Goal: Information Seeking & Learning: Learn about a topic

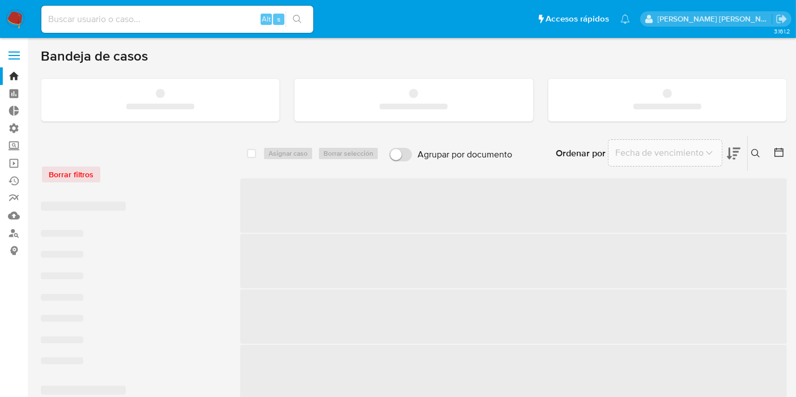
click at [157, 17] on input at bounding box center [177, 19] width 272 height 15
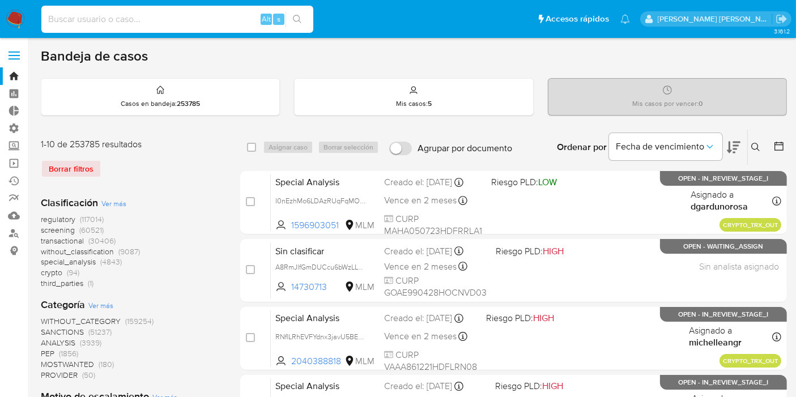
click at [24, 23] on img at bounding box center [15, 19] width 19 height 19
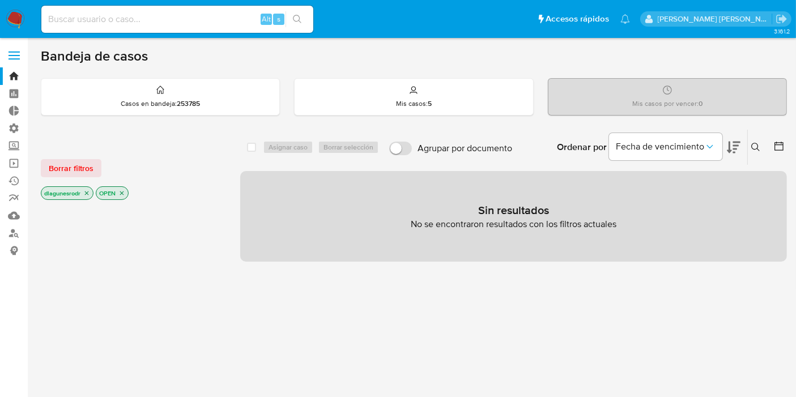
click at [110, 19] on input at bounding box center [177, 19] width 272 height 15
paste input "O4o7fmvDnBoQ3muGq1RG6TE6"
type input "O4o7fmvDnBoQ3muGq1RG6TE6"
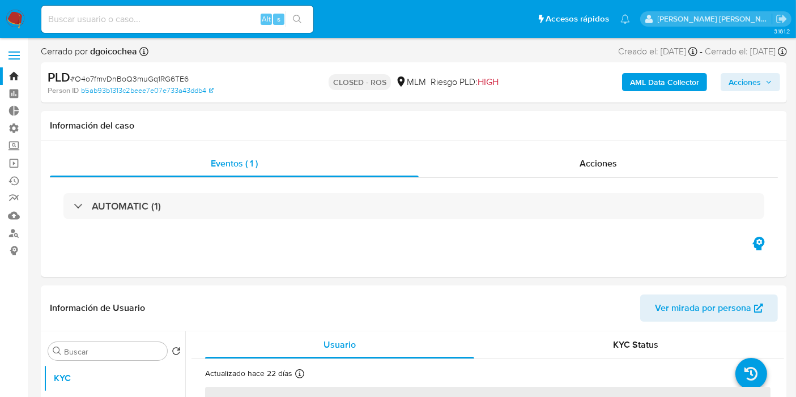
select select "10"
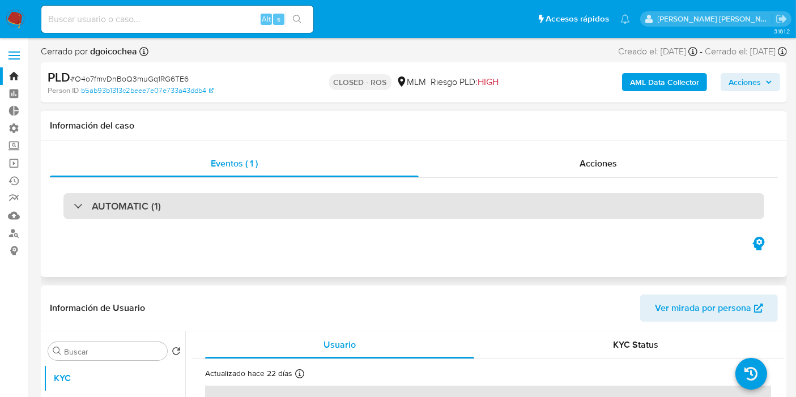
click at [82, 211] on div "AUTOMATIC (1)" at bounding box center [117, 206] width 87 height 12
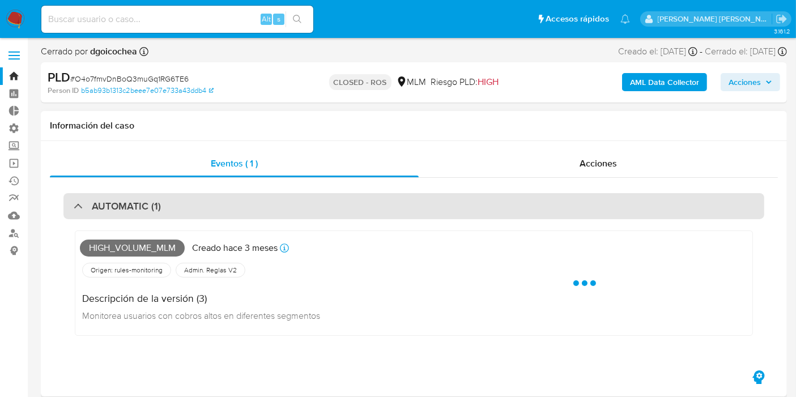
click at [74, 206] on div at bounding box center [74, 206] width 0 height 0
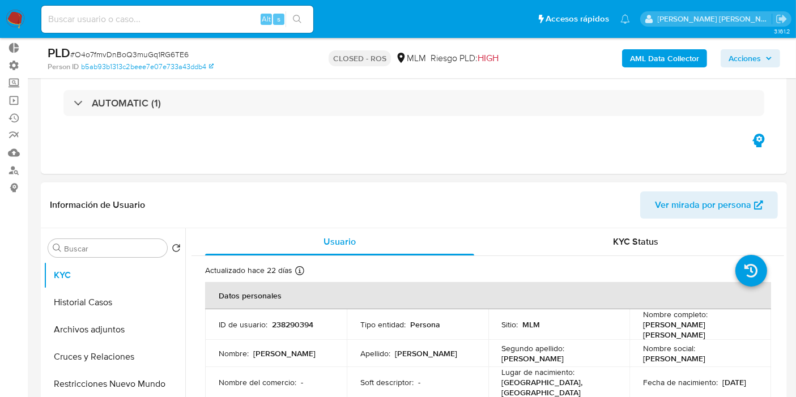
scroll to position [189, 0]
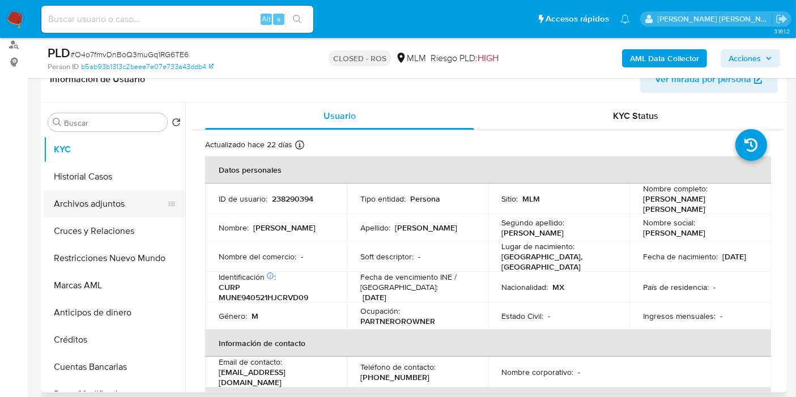
click at [99, 202] on button "Archivos adjuntos" at bounding box center [110, 203] width 133 height 27
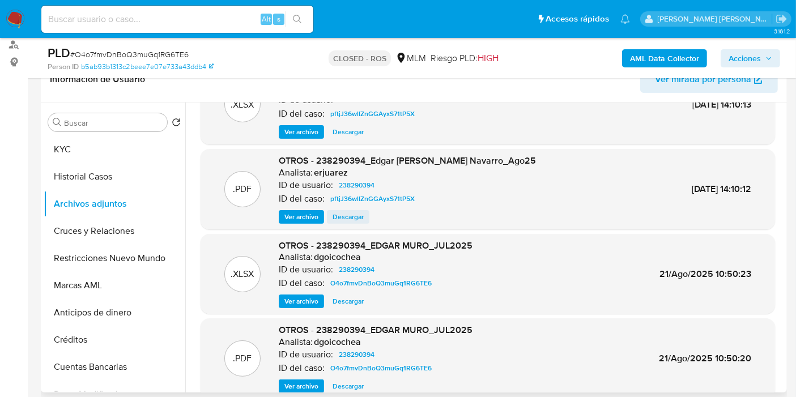
scroll to position [95, 0]
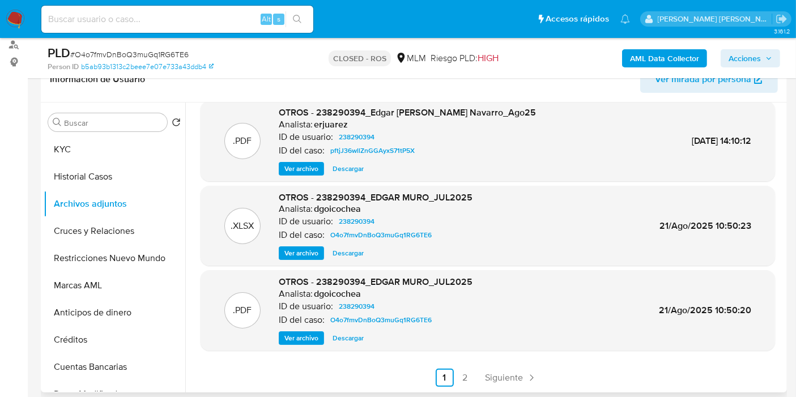
click at [342, 338] on span "Descargar" at bounding box center [348, 338] width 31 height 11
click at [350, 282] on span "OTROS - 238290394_EDGAR MURO_JUL2025" at bounding box center [376, 281] width 194 height 13
click at [357, 284] on span "OTROS - 238290394_EDGAR MURO_JUL2025" at bounding box center [376, 281] width 194 height 13
drag, startPoint x: 363, startPoint y: 279, endPoint x: 318, endPoint y: 281, distance: 44.8
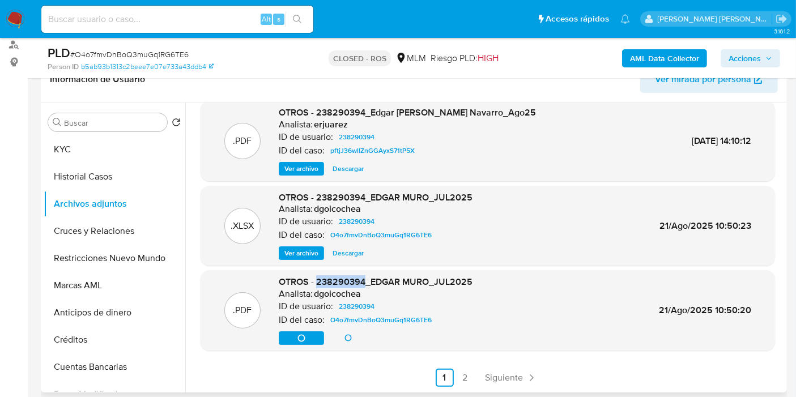
click at [318, 281] on span "OTROS - 238290394_EDGAR MURO_JUL2025" at bounding box center [376, 281] width 194 height 13
copy span "238290394"
click at [356, 252] on span "Descargar" at bounding box center [348, 253] width 31 height 11
click at [71, 148] on button "KYC" at bounding box center [110, 149] width 133 height 27
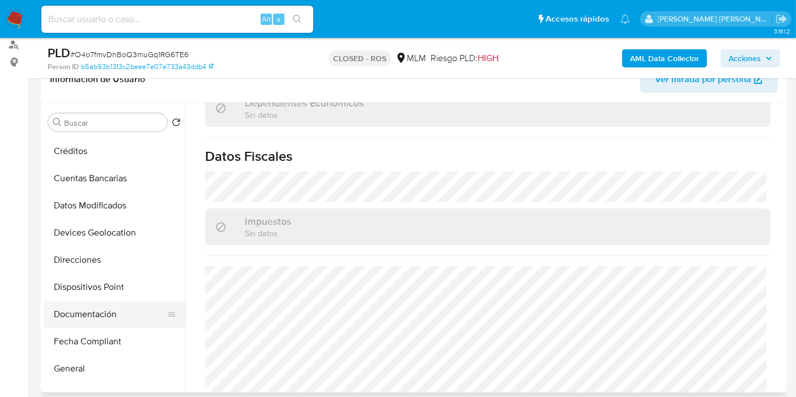
scroll to position [315, 0]
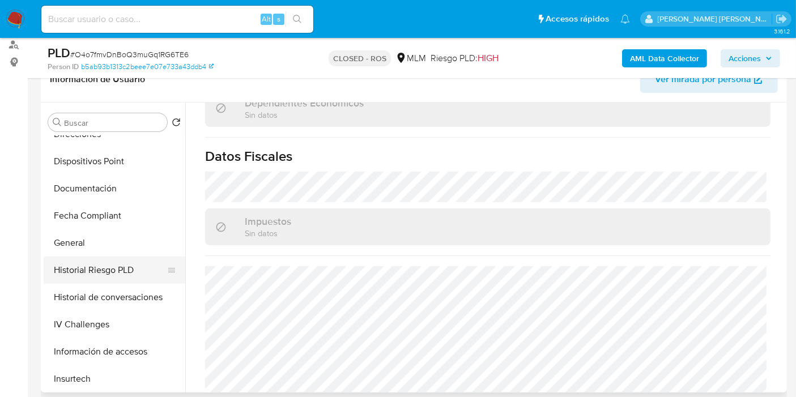
click at [114, 271] on button "Historial Riesgo PLD" at bounding box center [110, 270] width 133 height 27
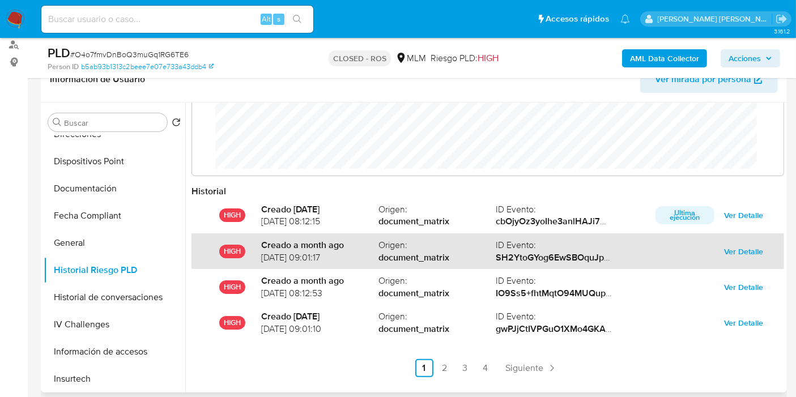
scroll to position [60, 0]
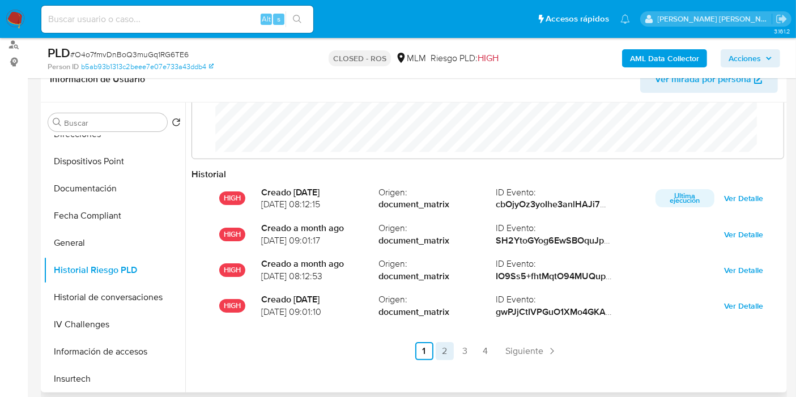
click at [447, 356] on link "2" at bounding box center [445, 351] width 18 height 18
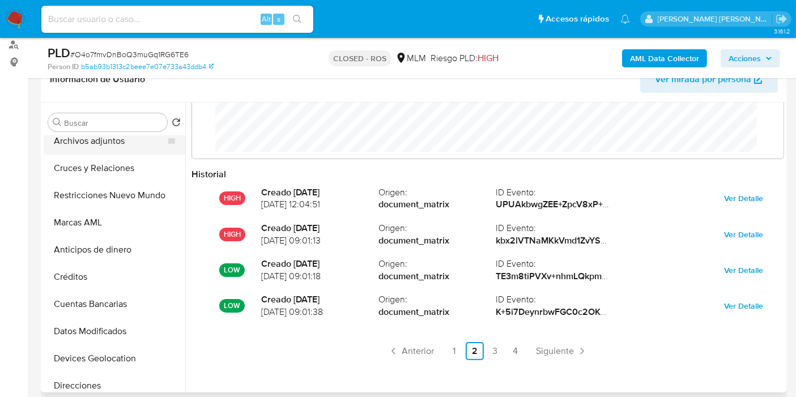
scroll to position [0, 0]
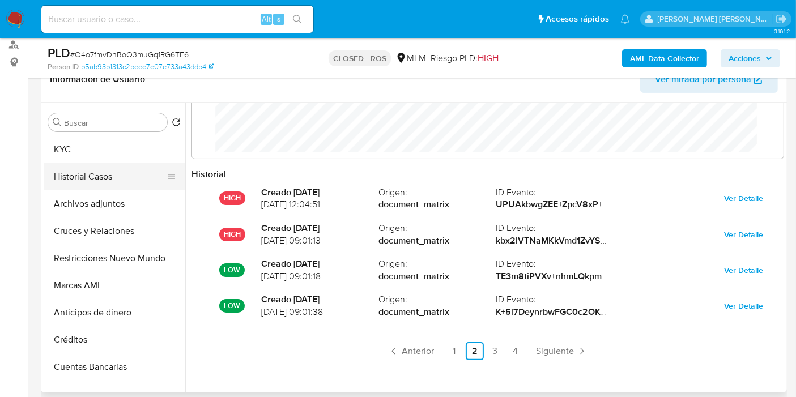
click at [93, 179] on button "Historial Casos" at bounding box center [110, 176] width 133 height 27
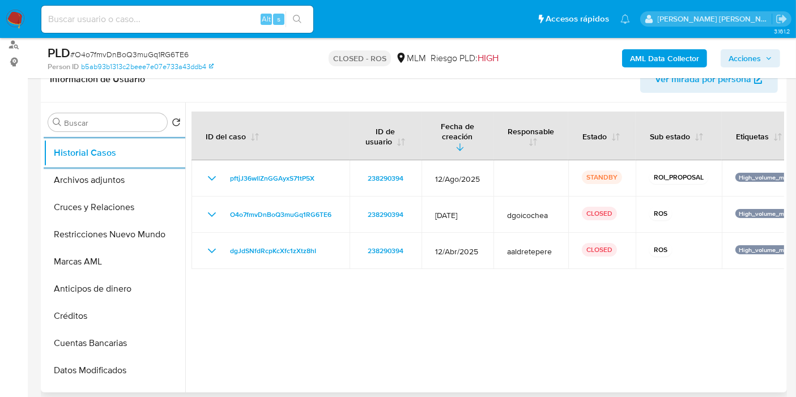
scroll to position [25, 0]
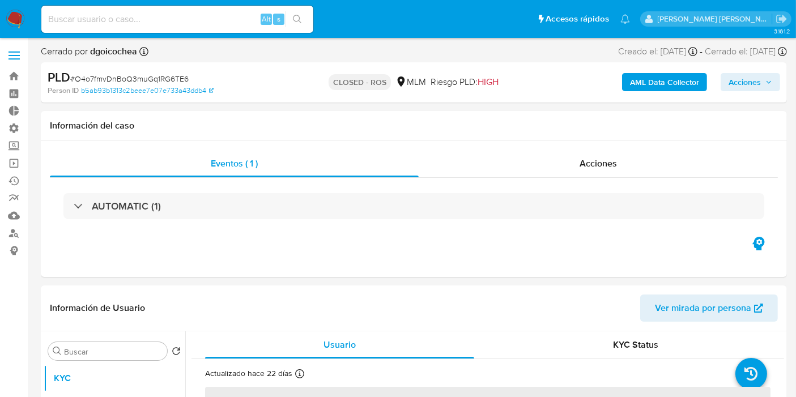
select select "10"
click at [377, 124] on h1 "Información del caso" at bounding box center [414, 125] width 728 height 11
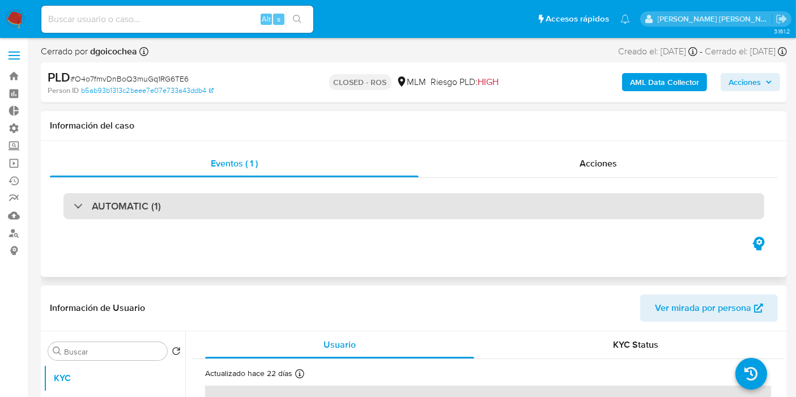
click at [81, 215] on div "AUTOMATIC (1)" at bounding box center [413, 206] width 701 height 26
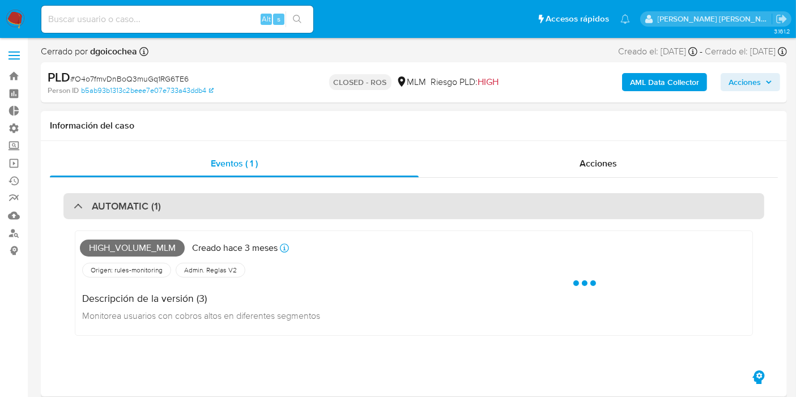
click at [74, 206] on div at bounding box center [74, 206] width 0 height 0
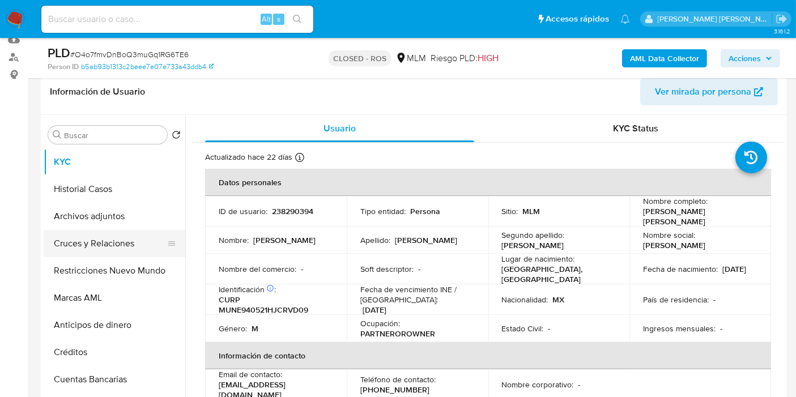
scroll to position [189, 0]
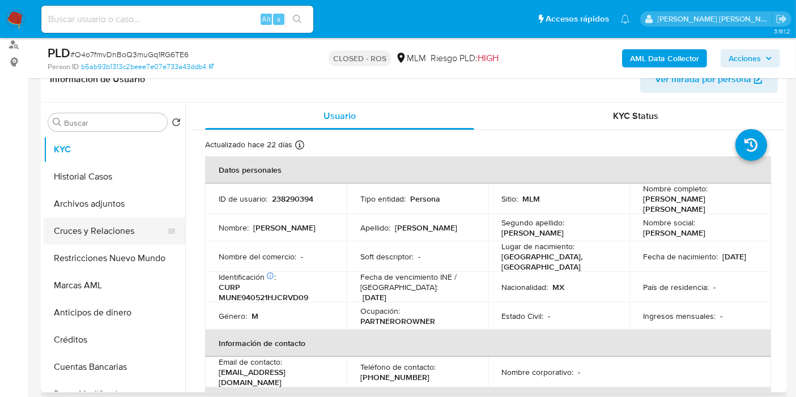
click at [74, 233] on button "Cruces y Relaciones" at bounding box center [110, 231] width 133 height 27
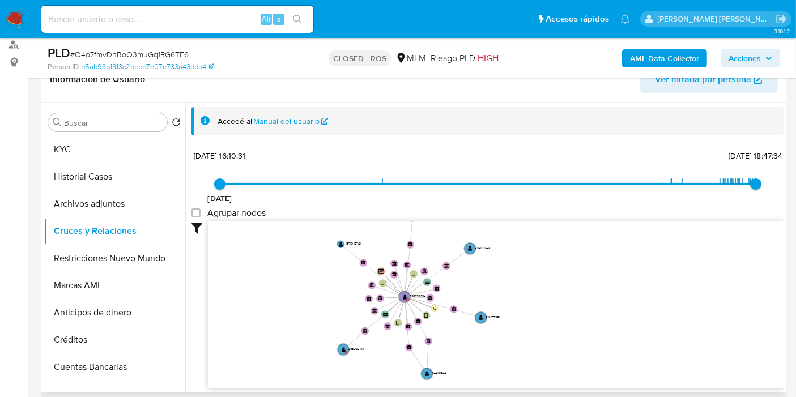
drag, startPoint x: 348, startPoint y: 248, endPoint x: 325, endPoint y: 286, distance: 44.2
click at [325, 286] on icon "device-67a40e2a854bb8a4ebcc1d3c  user-238290394  238290394 device-68c092a8512…" at bounding box center [496, 303] width 576 height 164
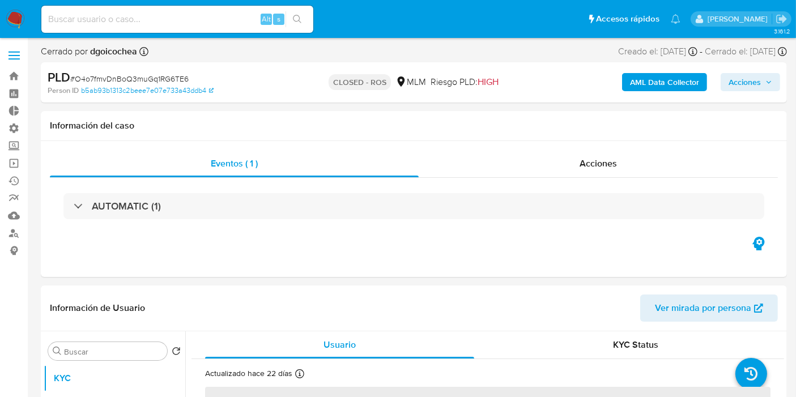
select select "10"
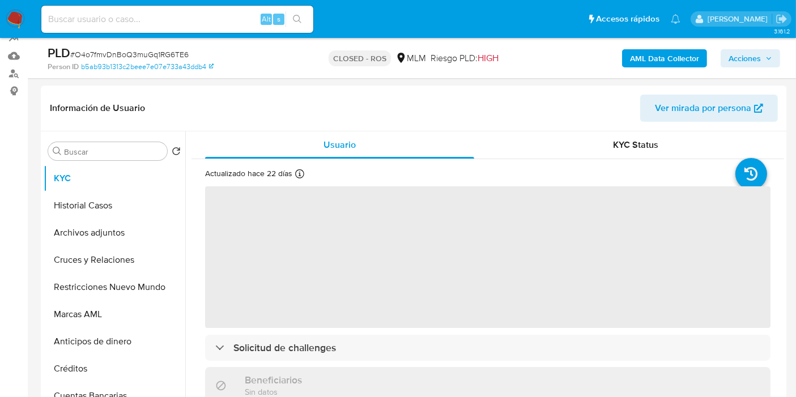
scroll to position [189, 0]
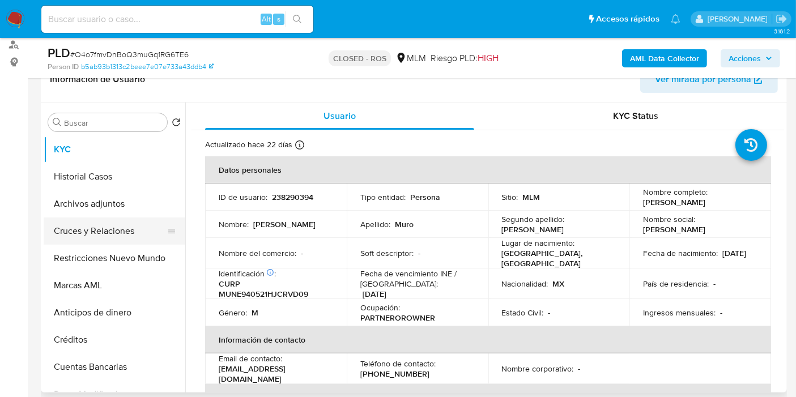
click at [82, 235] on button "Cruces y Relaciones" at bounding box center [110, 231] width 133 height 27
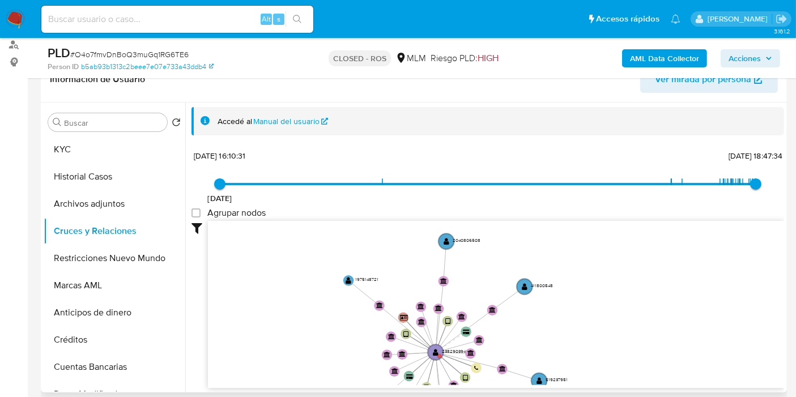
drag, startPoint x: 609, startPoint y: 279, endPoint x: 610, endPoint y: 342, distance: 62.9
click at [610, 342] on icon "device-67a40e2a854bb8a4ebcc1d3c  user-238290394  238290394 device-68c092a8512…" at bounding box center [496, 303] width 576 height 164
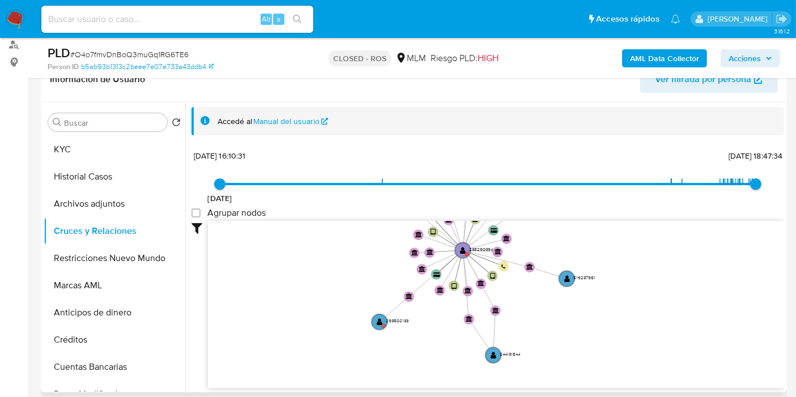
drag, startPoint x: 607, startPoint y: 340, endPoint x: 635, endPoint y: 235, distance: 108.6
click at [635, 235] on icon "device-67a40e2a854bb8a4ebcc1d3c  user-238290394  238290394 device-68c092a8512…" at bounding box center [496, 303] width 576 height 164
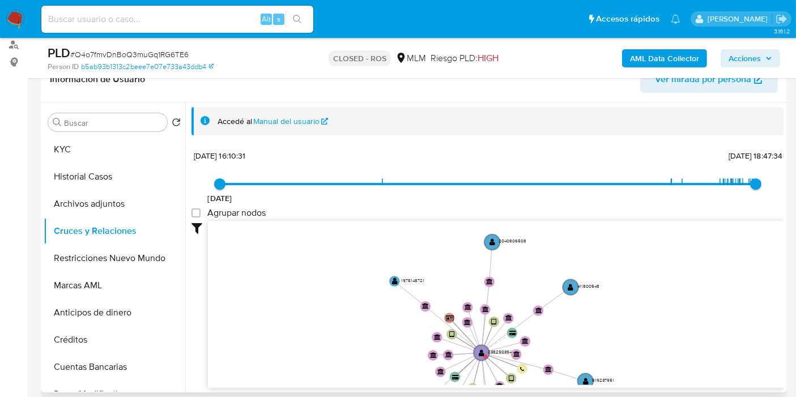
drag, startPoint x: 648, startPoint y: 235, endPoint x: 667, endPoint y: 341, distance: 107.6
click at [667, 341] on icon "device-67a40e2a854bb8a4ebcc1d3c  user-238290394  238290394 device-68c092a8512…" at bounding box center [496, 303] width 576 height 164
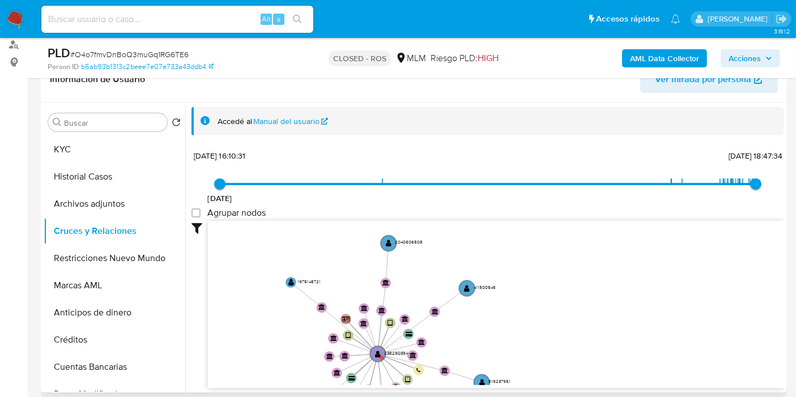
drag, startPoint x: 435, startPoint y: 248, endPoint x: 331, endPoint y: 248, distance: 104.3
click at [331, 248] on icon "device-67a40e2a854bb8a4ebcc1d3c  user-238290394  238290394 device-68c092a8512…" at bounding box center [496, 303] width 576 height 164
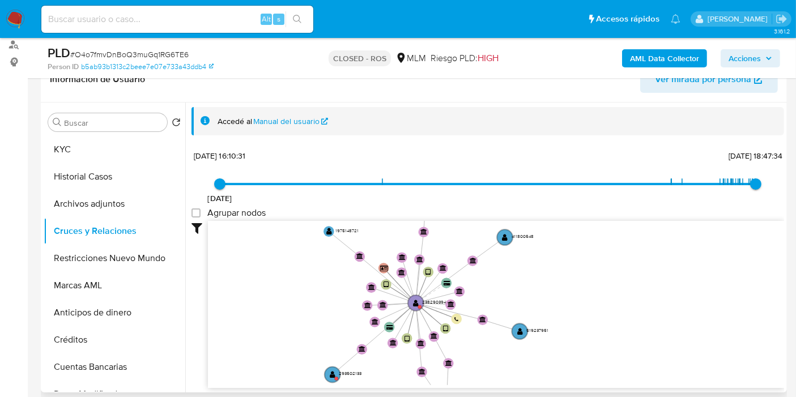
drag, startPoint x: 589, startPoint y: 337, endPoint x: 628, endPoint y: 286, distance: 64.4
click at [628, 286] on icon "device-67a40e2a854bb8a4ebcc1d3c  user-238290394  238290394 device-68c092a8512…" at bounding box center [496, 303] width 576 height 164
click at [345, 377] on icon "device-67a40e2a854bb8a4ebcc1d3c  user-238290394  238290394 device-68c092a8512…" at bounding box center [496, 303] width 576 height 164
click at [327, 367] on circle at bounding box center [333, 374] width 18 height 18
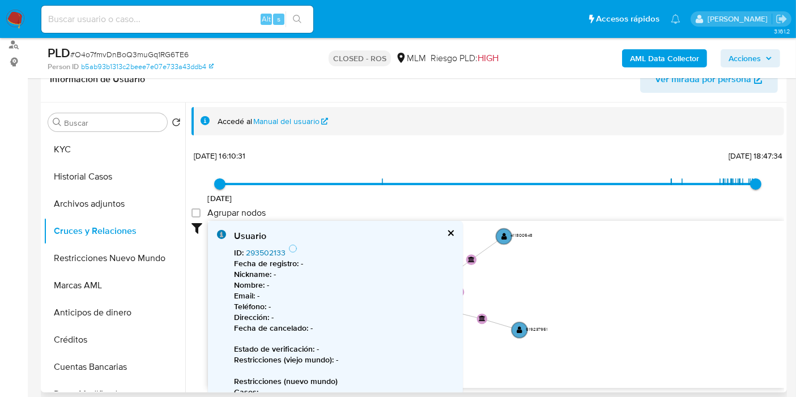
click at [284, 256] on link "293502133" at bounding box center [266, 252] width 40 height 11
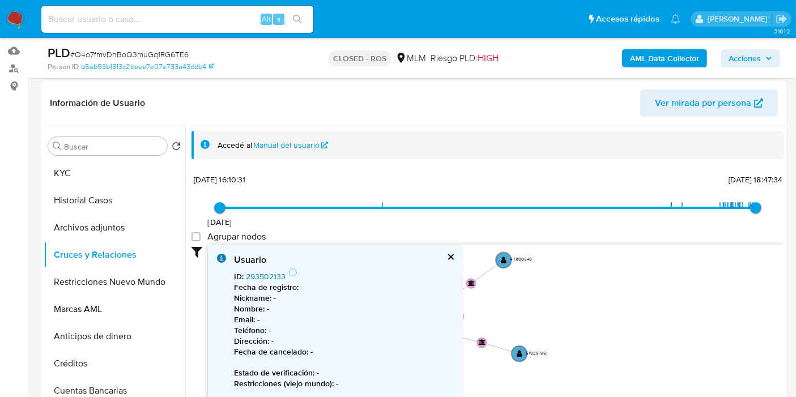
scroll to position [252, 0]
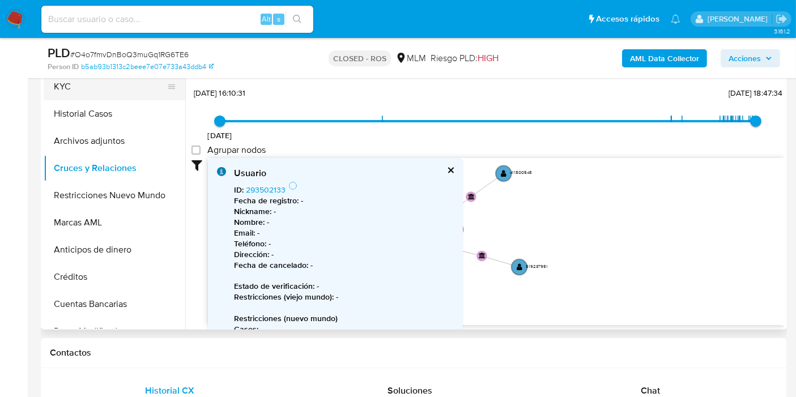
click at [75, 95] on button "KYC" at bounding box center [110, 86] width 133 height 27
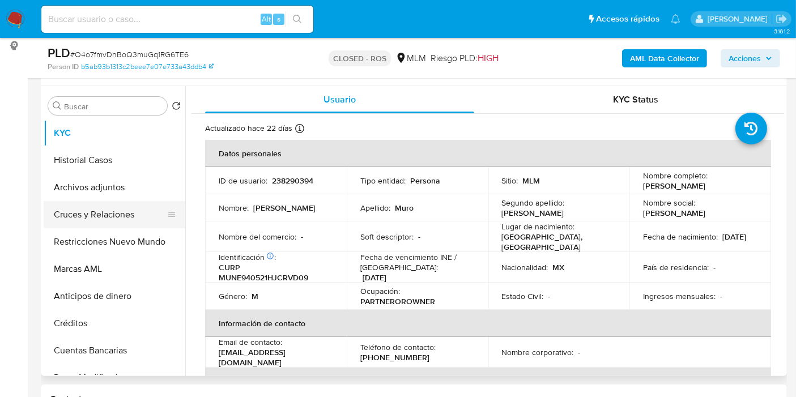
scroll to position [126, 0]
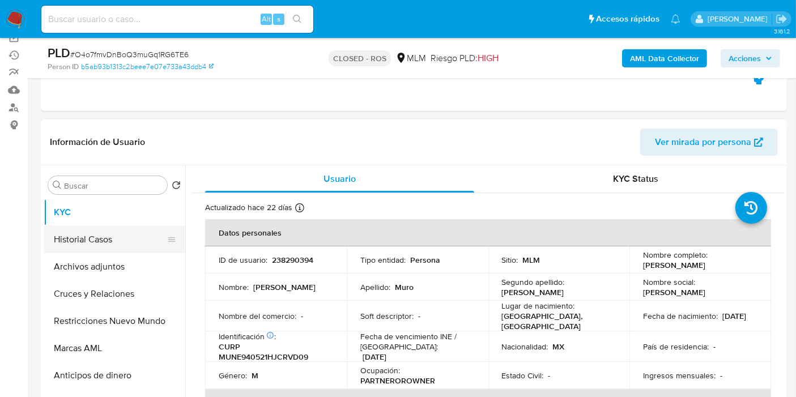
click at [92, 239] on button "Historial Casos" at bounding box center [110, 239] width 133 height 27
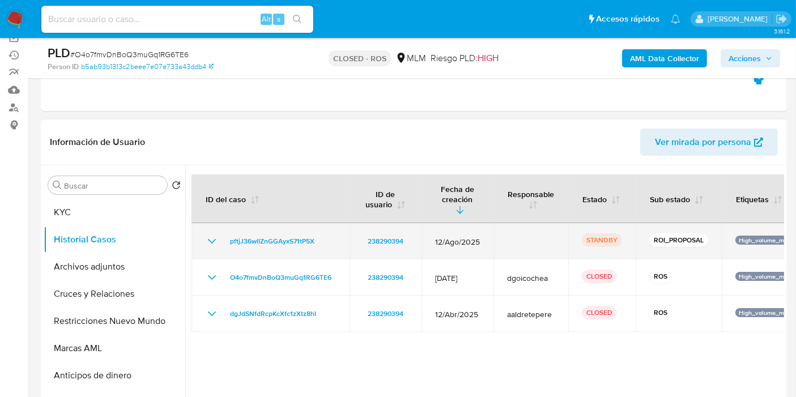
click at [210, 235] on icon "Mostrar/Ocultar" at bounding box center [212, 242] width 14 height 14
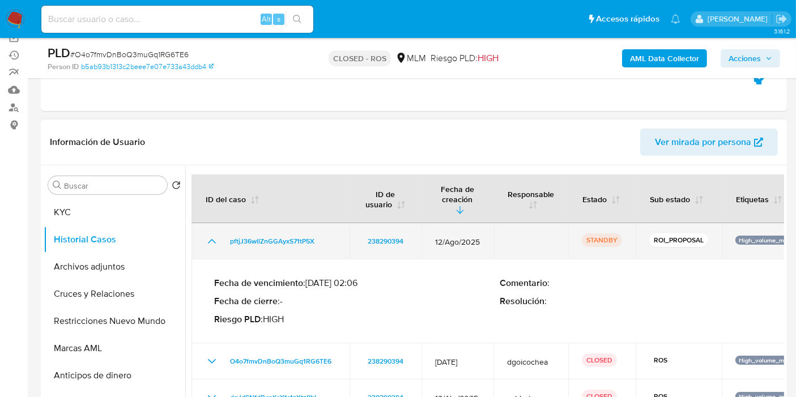
click at [210, 235] on icon "Mostrar/Ocultar" at bounding box center [212, 242] width 14 height 14
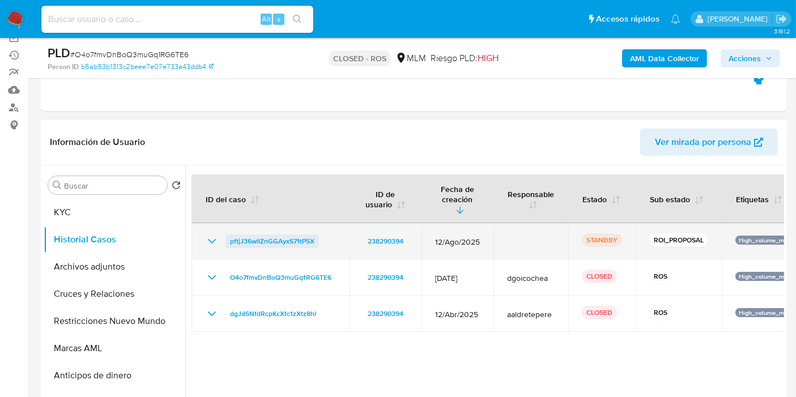
click at [279, 235] on span "pftjJ36wllZnGGAyxS71tP5X" at bounding box center [272, 242] width 84 height 14
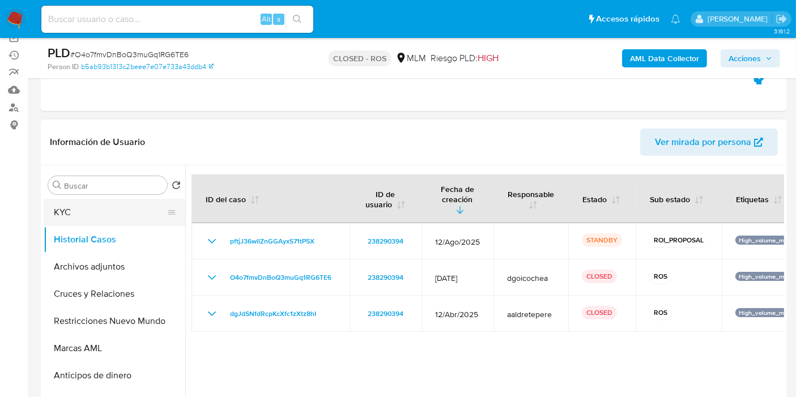
click at [70, 213] on button "KYC" at bounding box center [110, 212] width 133 height 27
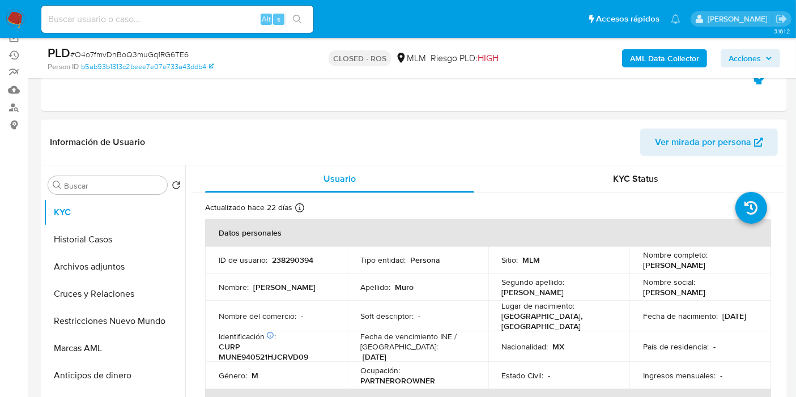
click at [301, 260] on p "238290394" at bounding box center [292, 260] width 41 height 10
copy p "238290394"
click at [298, 258] on p "238290394" at bounding box center [292, 260] width 41 height 10
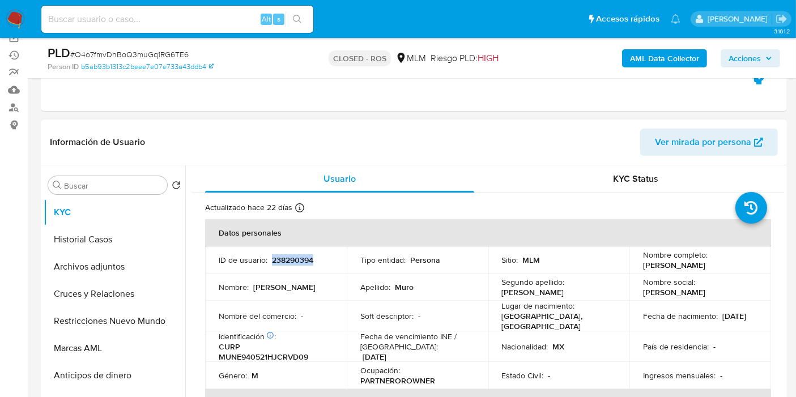
click at [298, 259] on p "238290394" at bounding box center [292, 260] width 41 height 10
copy p "238290394"
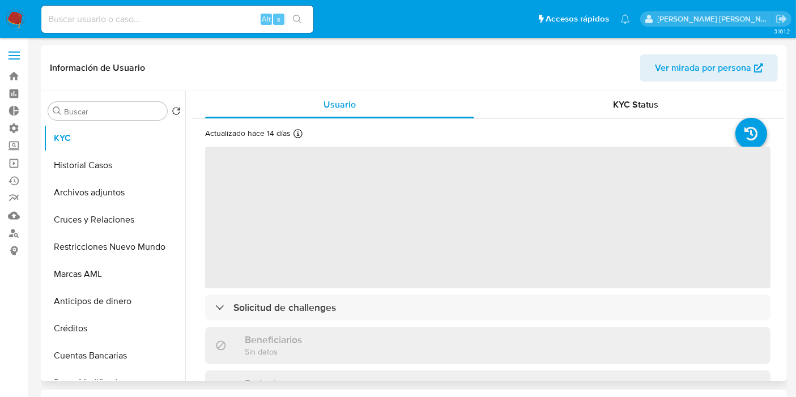
select select "10"
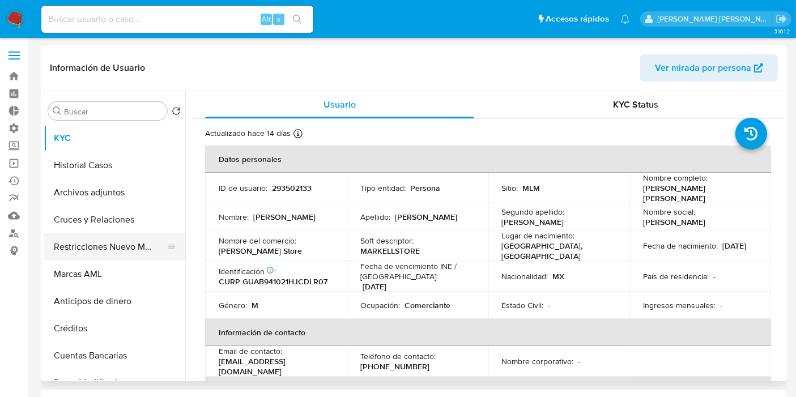
click at [113, 250] on button "Restricciones Nuevo Mundo" at bounding box center [110, 246] width 133 height 27
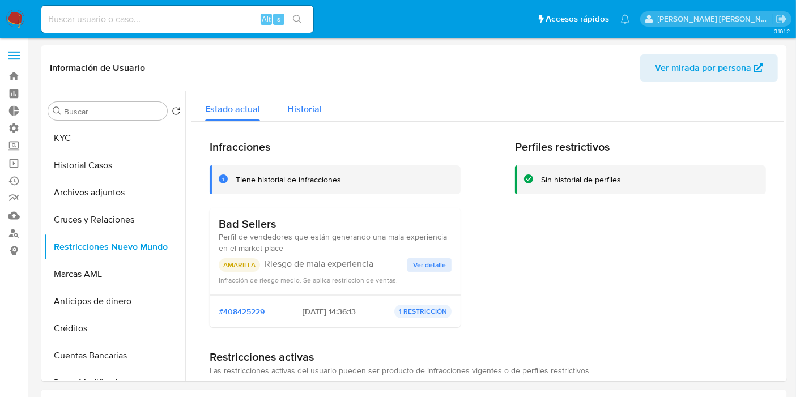
click at [325, 106] on button "Historial" at bounding box center [305, 106] width 62 height 30
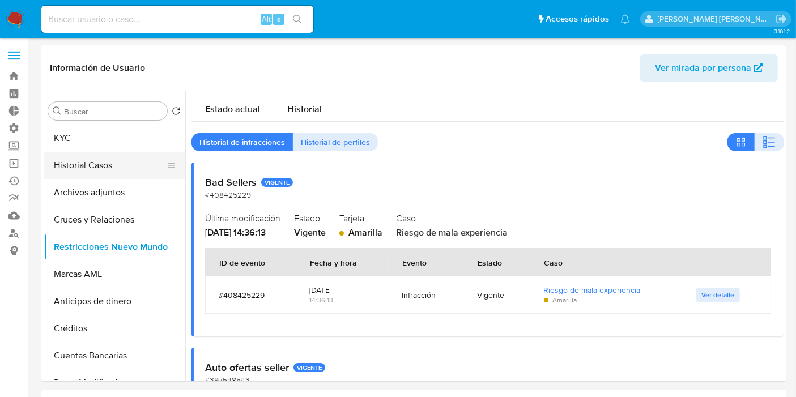
click at [100, 172] on button "Historial Casos" at bounding box center [110, 165] width 133 height 27
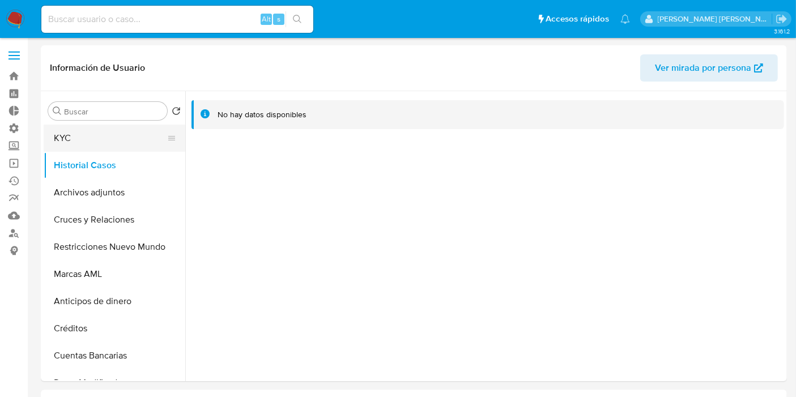
click at [80, 141] on button "KYC" at bounding box center [110, 138] width 133 height 27
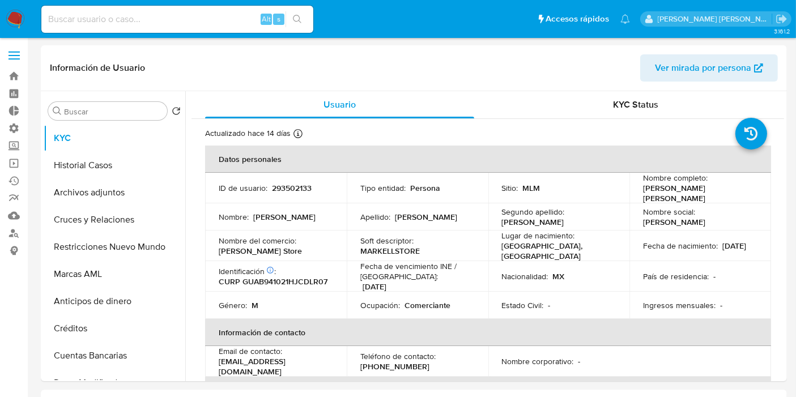
drag, startPoint x: 678, startPoint y: 250, endPoint x: 638, endPoint y: 248, distance: 40.8
click at [638, 248] on td "Fecha de nacimiento : 21/10/1994" at bounding box center [701, 246] width 142 height 31
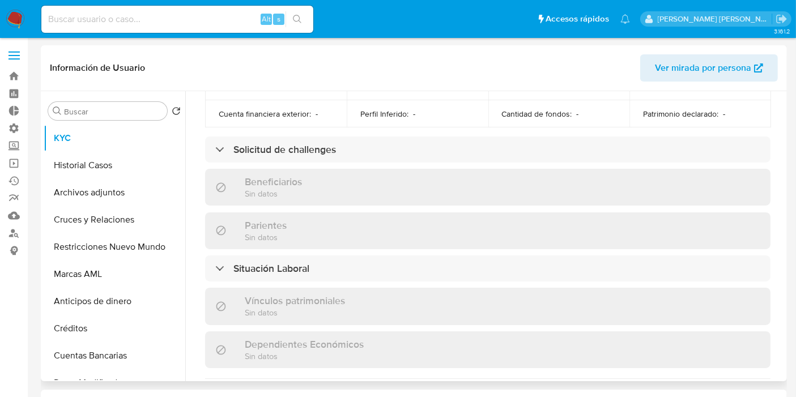
scroll to position [440, 0]
click at [88, 221] on button "Cruces y Relaciones" at bounding box center [110, 219] width 133 height 27
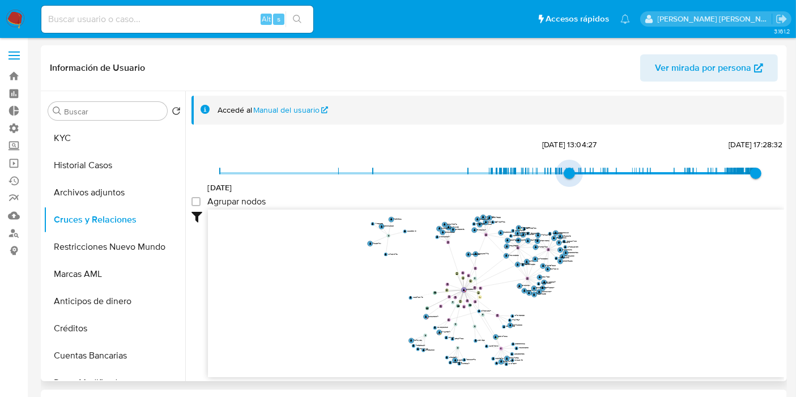
type input "1673831654000"
drag, startPoint x: 218, startPoint y: 174, endPoint x: 565, endPoint y: 177, distance: 347.4
click at [565, 177] on span "15/1/2023, 19:14:14" at bounding box center [566, 173] width 11 height 11
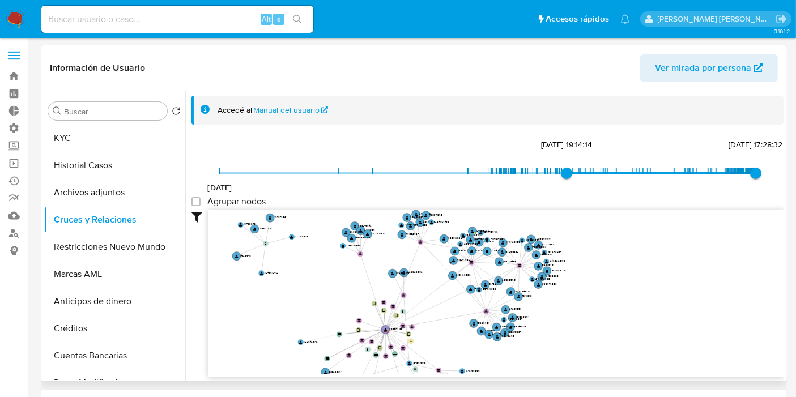
drag, startPoint x: 609, startPoint y: 326, endPoint x: 610, endPoint y: 335, distance: 9.2
click at [610, 335] on icon "device-63a4c49408813b00180eb5c3  user-293502133  293502133 device-6716e7b8dc9…" at bounding box center [496, 292] width 576 height 164
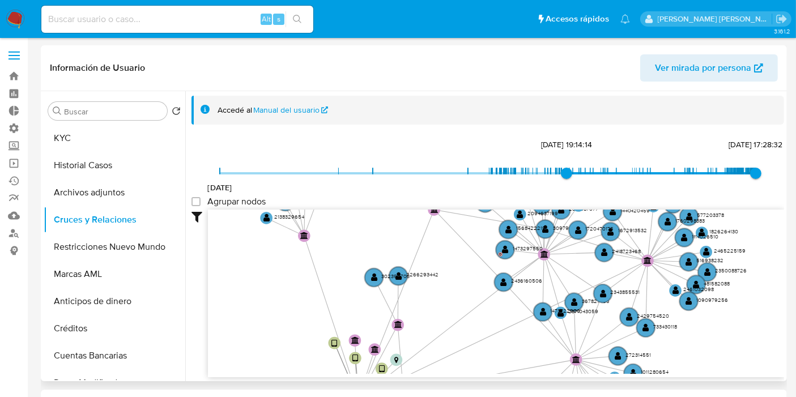
drag, startPoint x: 520, startPoint y: 347, endPoint x: 735, endPoint y: 379, distance: 217.7
click at [735, 379] on div "Filtros Confianza alta Device Tarjeta Persona validada Teléfono validado Confia…" at bounding box center [488, 314] width 593 height 209
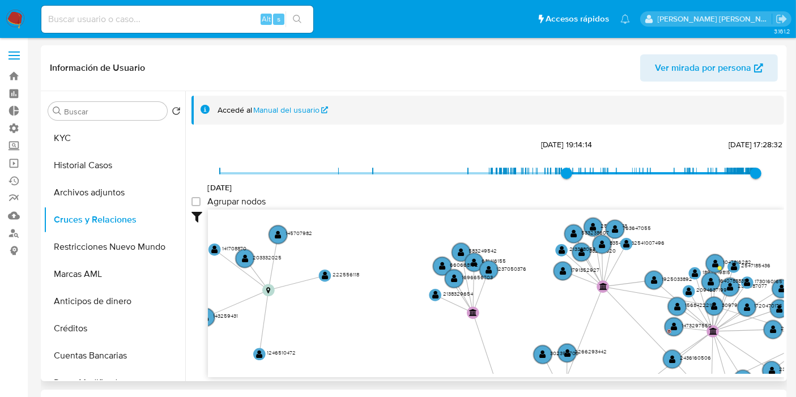
drag, startPoint x: 222, startPoint y: 284, endPoint x: 390, endPoint y: 355, distance: 182.6
click at [388, 358] on icon "device-63a4c49408813b00180eb5c3  user-293502133  293502133 device-6716e7b8dc9…" at bounding box center [496, 292] width 576 height 164
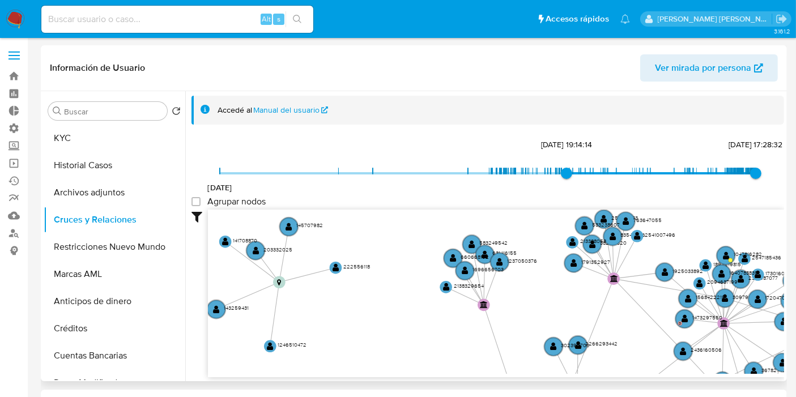
drag, startPoint x: 369, startPoint y: 349, endPoint x: 487, endPoint y: 263, distance: 146.0
click at [487, 265] on icon "device-63a4c49408813b00180eb5c3  user-293502133  293502133 device-6716e7b8dc9…" at bounding box center [496, 292] width 576 height 164
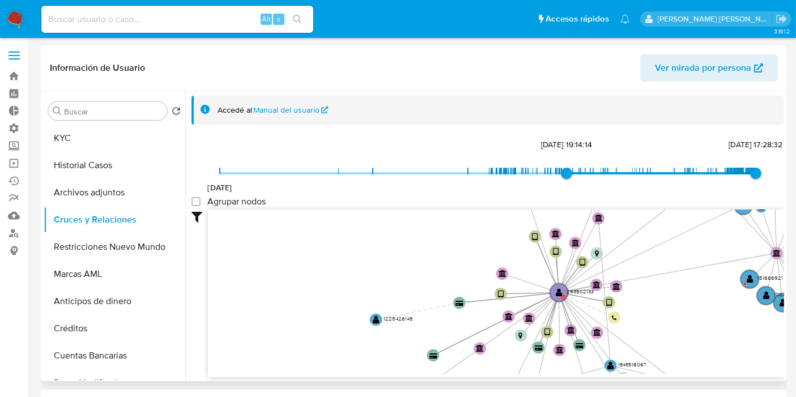
drag, startPoint x: 447, startPoint y: 339, endPoint x: 329, endPoint y: 221, distance: 166.7
click at [334, 225] on icon "device-63a4c49408813b00180eb5c3  user-293502133  293502133 device-6716e7b8dc9…" at bounding box center [496, 292] width 576 height 164
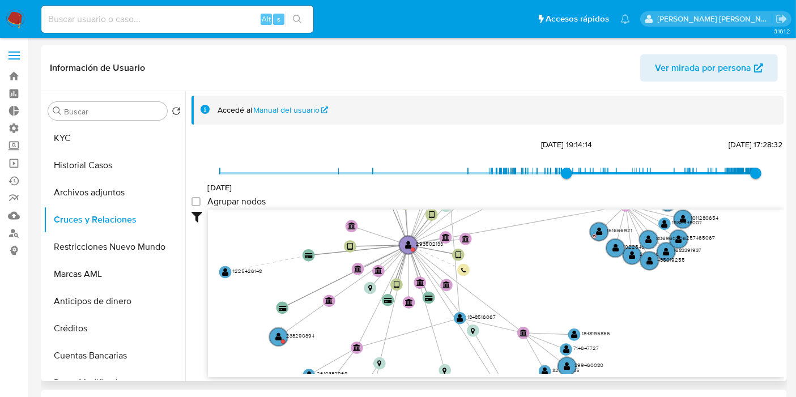
drag, startPoint x: 691, startPoint y: 300, endPoint x: 511, endPoint y: 257, distance: 185.3
click at [513, 257] on icon "device-63a4c49408813b00180eb5c3  user-293502133  293502133 device-6716e7b8dc9…" at bounding box center [496, 292] width 576 height 164
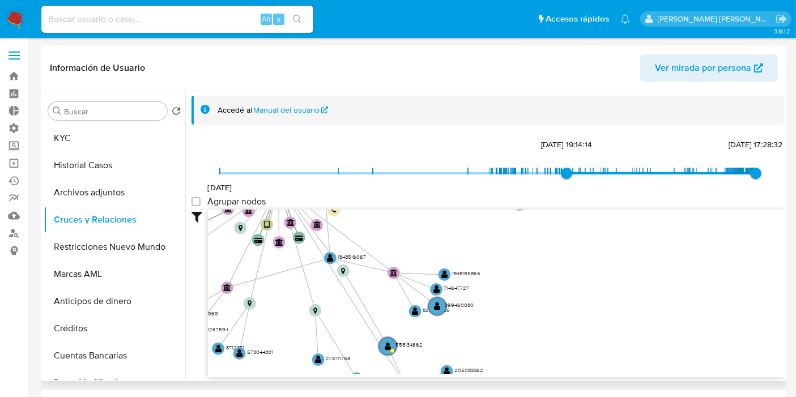
drag, startPoint x: 671, startPoint y: 337, endPoint x: 583, endPoint y: 280, distance: 105.3
click at [583, 281] on icon "device-63a4c49408813b00180eb5c3  user-293502133  293502133 device-6716e7b8dc9…" at bounding box center [496, 292] width 576 height 164
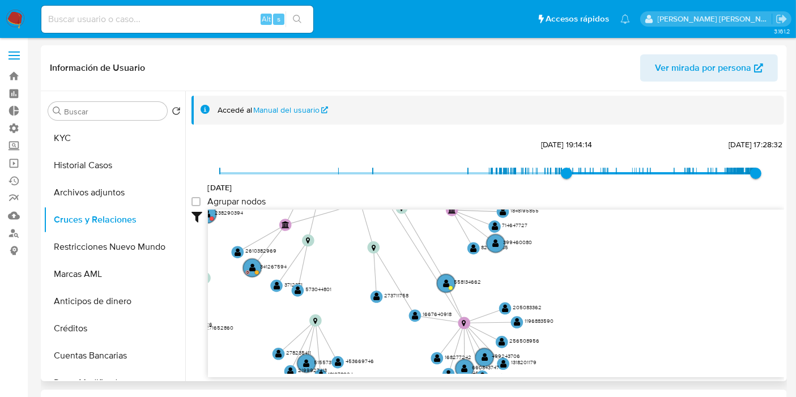
drag, startPoint x: 538, startPoint y: 314, endPoint x: 609, endPoint y: 245, distance: 98.6
click at [609, 245] on icon "device-63a4c49408813b00180eb5c3  user-293502133  293502133 device-6716e7b8dc9…" at bounding box center [496, 292] width 576 height 164
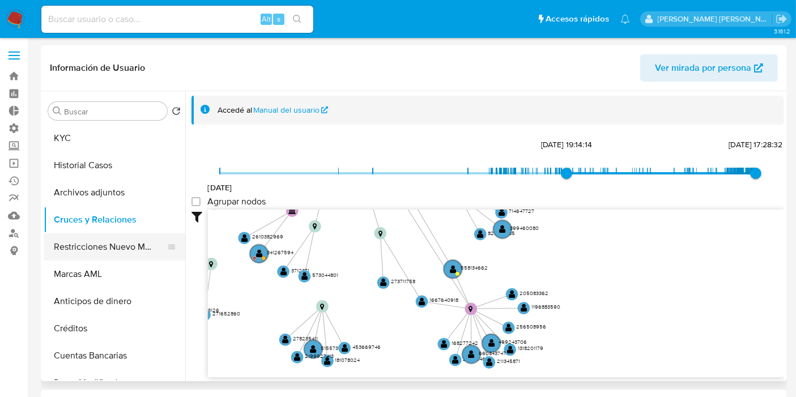
click at [118, 249] on button "Restricciones Nuevo Mundo" at bounding box center [110, 246] width 133 height 27
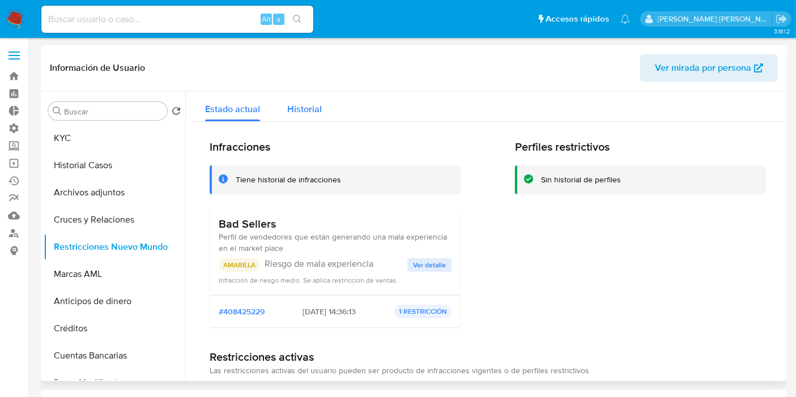
click at [306, 107] on span "Historial" at bounding box center [304, 109] width 35 height 13
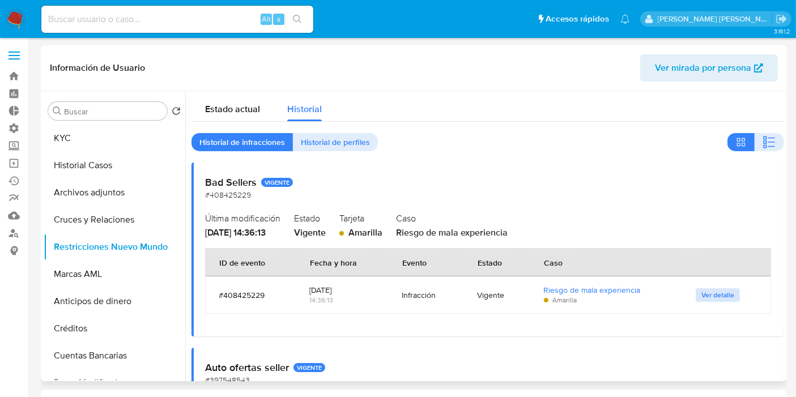
click at [719, 294] on span "Ver detalle" at bounding box center [718, 295] width 33 height 11
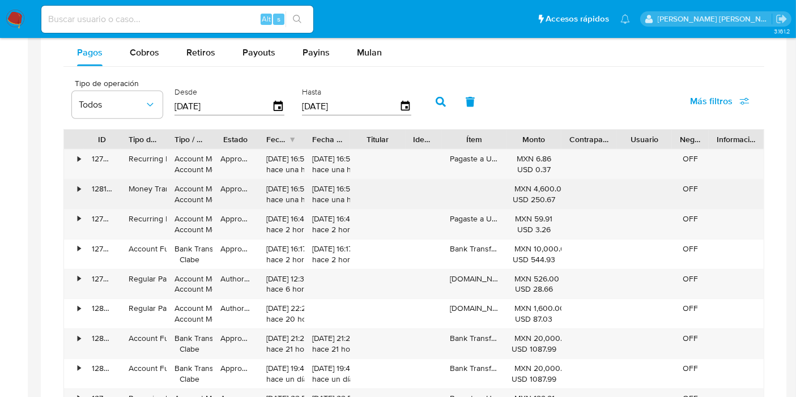
scroll to position [692, 0]
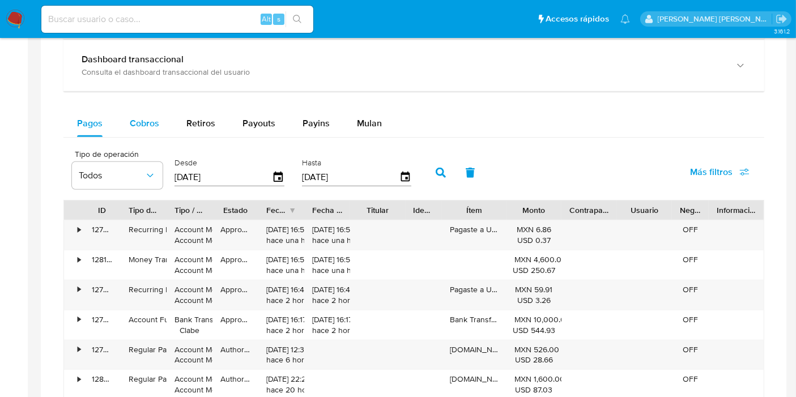
click at [152, 129] on div "Cobros" at bounding box center [144, 123] width 29 height 27
select select "10"
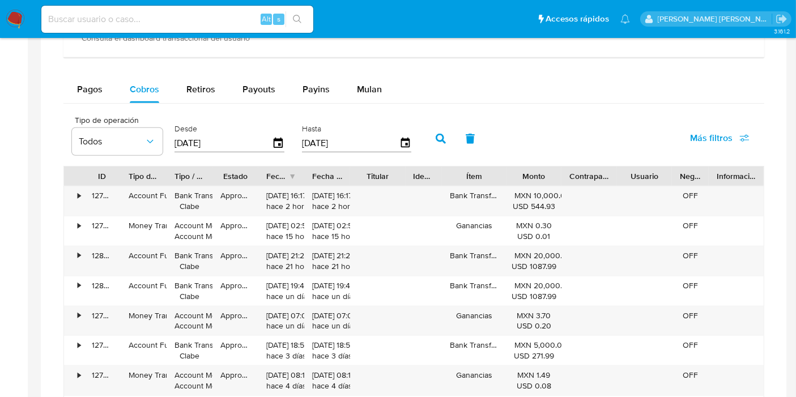
scroll to position [755, 0]
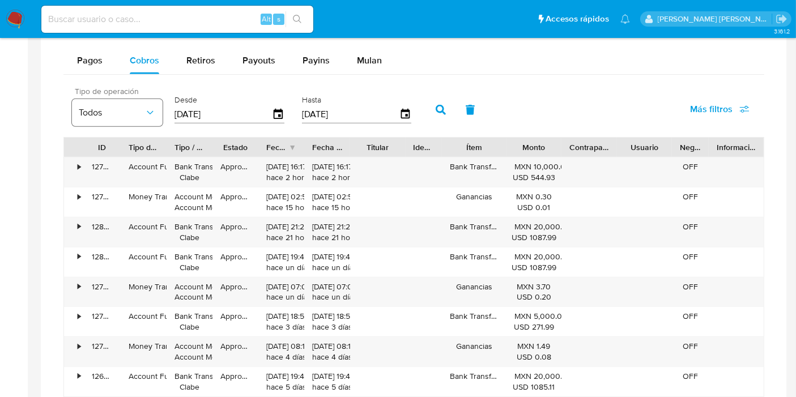
click at [148, 109] on icon "button" at bounding box center [150, 112] width 11 height 11
click at [27, 168] on aside "Bandeja Tablero Tablero Externo Administración Reglas Roles Usuarios Equipos Co…" at bounding box center [14, 2] width 28 height 1514
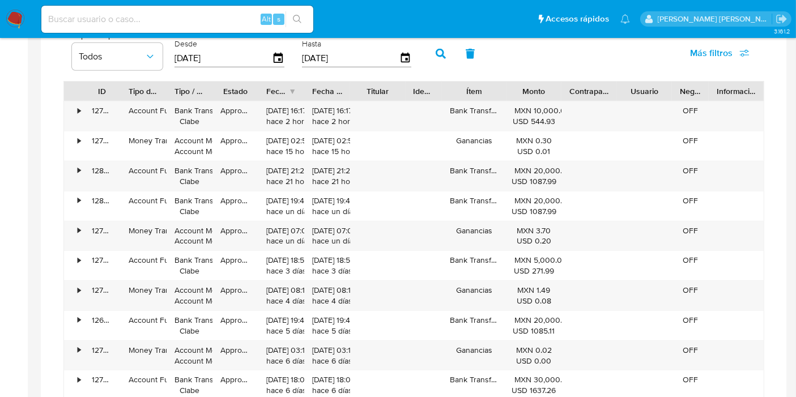
scroll to position [692, 0]
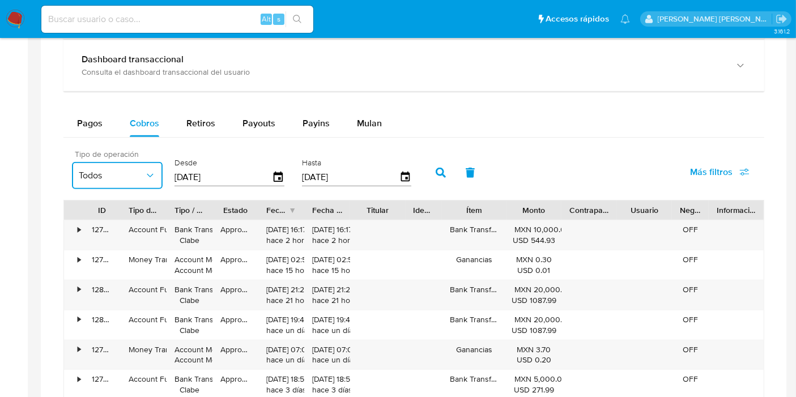
click at [152, 167] on button "Todos" at bounding box center [117, 175] width 91 height 27
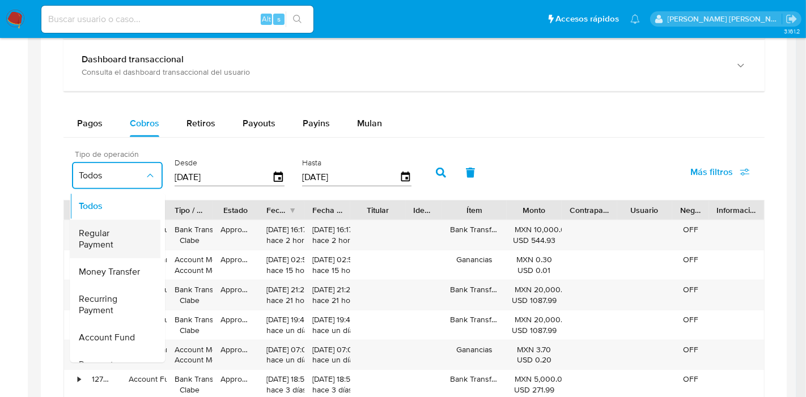
click at [105, 238] on span "Regular Payment" at bounding box center [112, 239] width 66 height 23
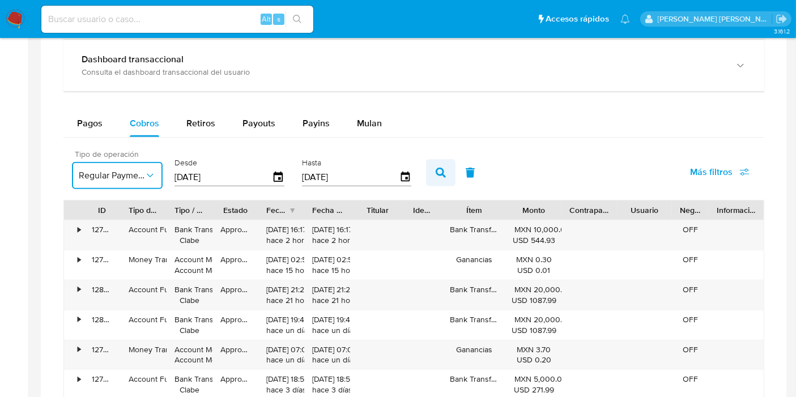
click at [429, 172] on button "button" at bounding box center [440, 172] width 29 height 27
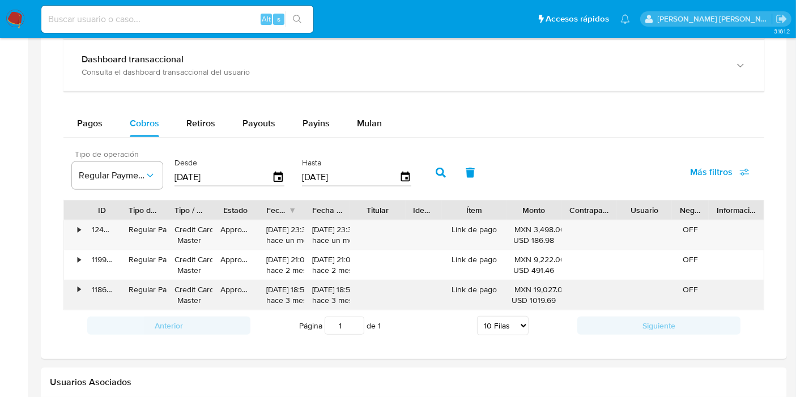
click at [80, 288] on div "•" at bounding box center [79, 289] width 3 height 11
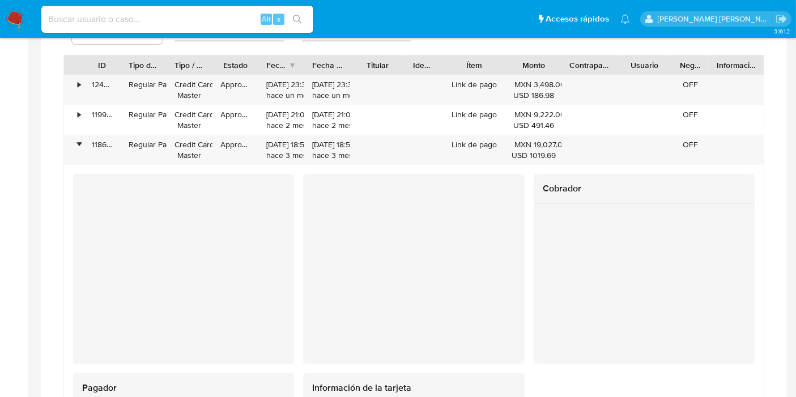
scroll to position [825, 0]
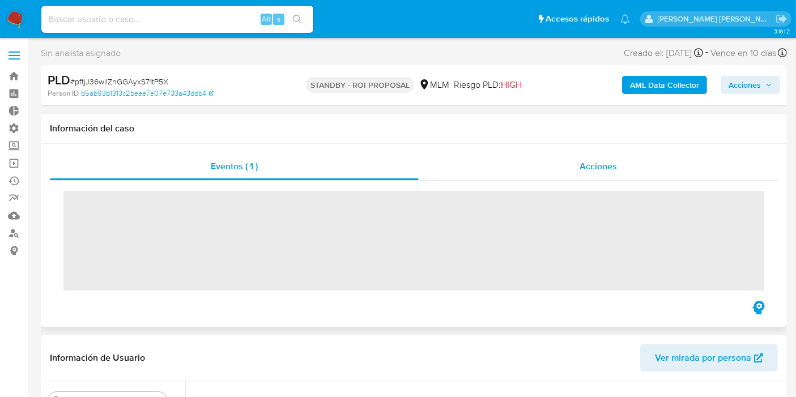
click at [602, 170] on span "Acciones" at bounding box center [598, 166] width 37 height 13
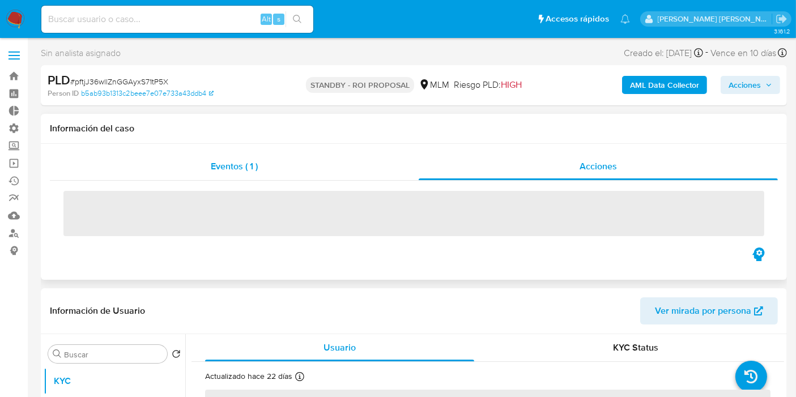
select select "10"
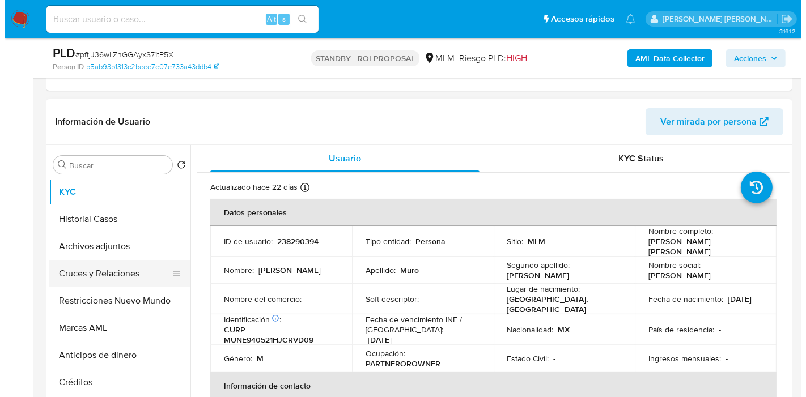
scroll to position [252, 0]
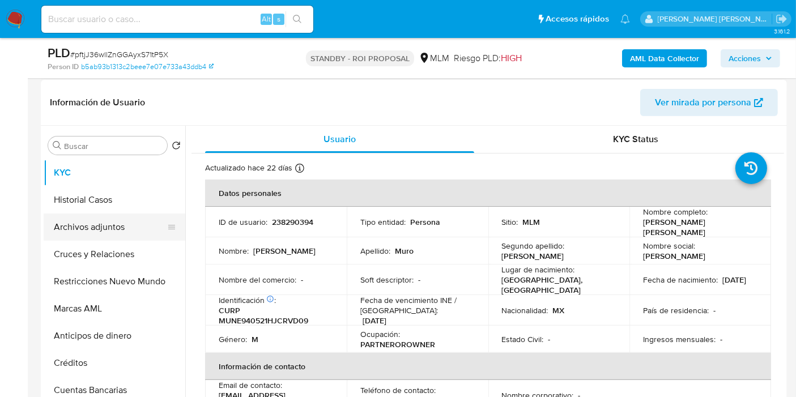
click at [110, 217] on button "Archivos adjuntos" at bounding box center [110, 227] width 133 height 27
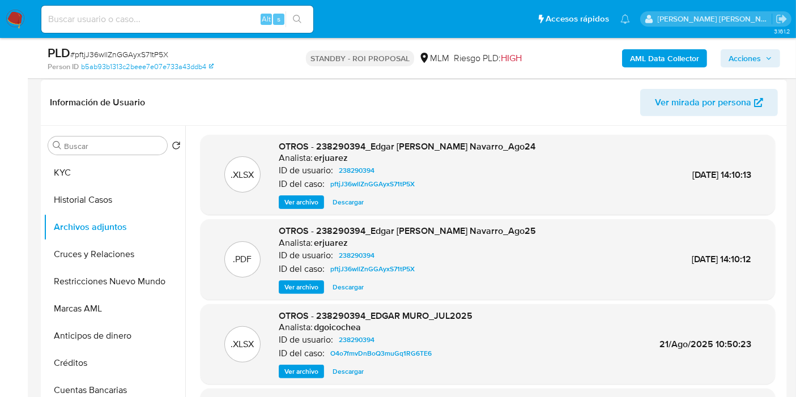
click at [288, 284] on span "Ver archivo" at bounding box center [301, 287] width 34 height 11
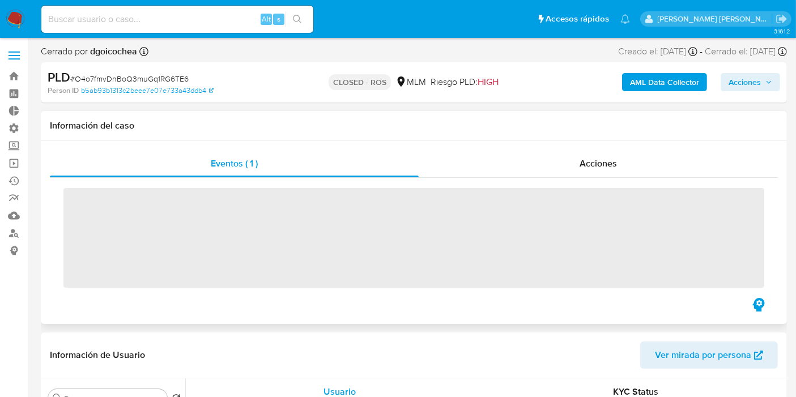
select select "10"
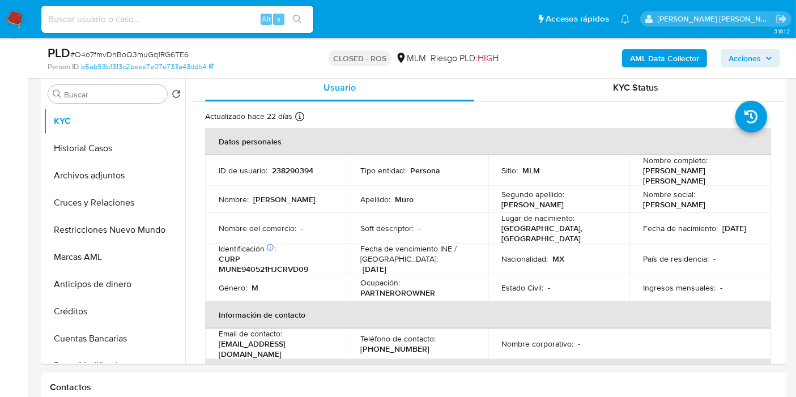
scroll to position [252, 0]
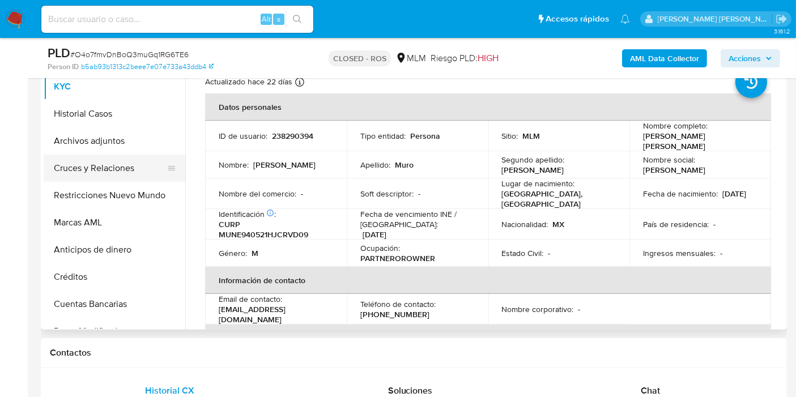
click at [116, 163] on button "Cruces y Relaciones" at bounding box center [110, 168] width 133 height 27
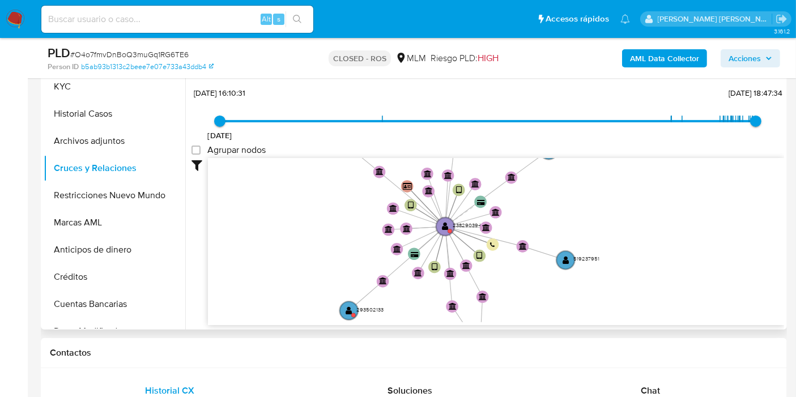
drag, startPoint x: 630, startPoint y: 201, endPoint x: 570, endPoint y: 256, distance: 81.8
click at [570, 256] on icon "device-67a40e2a854bb8a4ebcc1d3c  user-238290394  238290394 device-68c092a8512…" at bounding box center [496, 240] width 576 height 164
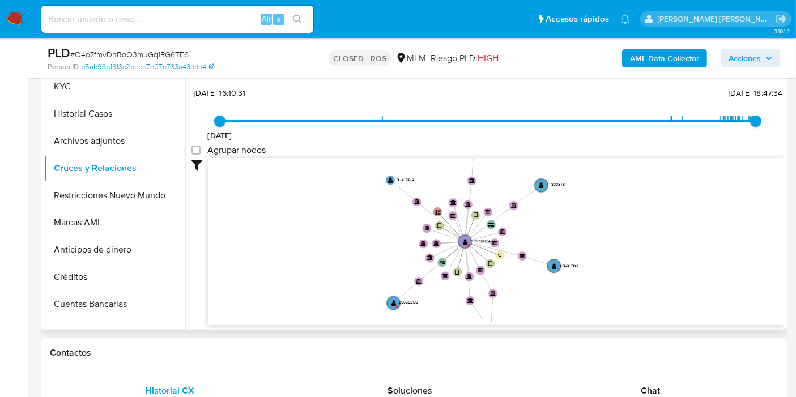
drag, startPoint x: 638, startPoint y: 231, endPoint x: 664, endPoint y: 214, distance: 31.1
click at [664, 214] on icon "device-67a40e2a854bb8a4ebcc1d3c  user-238290394  238290394 device-68c092a8512…" at bounding box center [496, 240] width 576 height 164
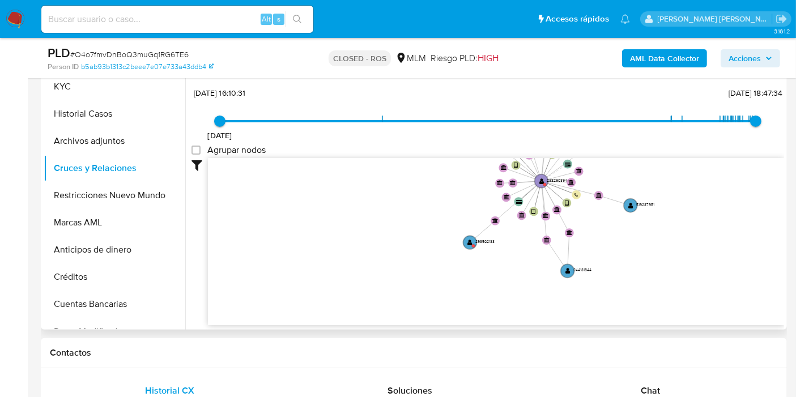
drag, startPoint x: 602, startPoint y: 244, endPoint x: 666, endPoint y: 182, distance: 89.0
click at [668, 182] on icon "device-67a40e2a854bb8a4ebcc1d3c  user-238290394  238290394 device-68c092a8512…" at bounding box center [496, 240] width 576 height 164
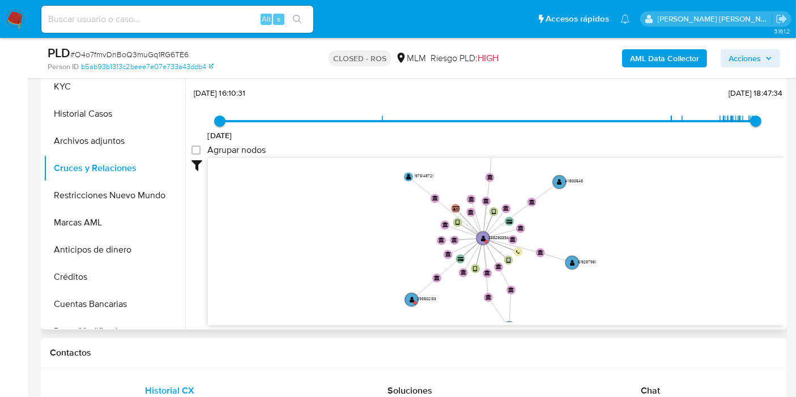
drag, startPoint x: 722, startPoint y: 203, endPoint x: 674, endPoint y: 272, distance: 83.9
click at [674, 272] on icon "device-67a40e2a854bb8a4ebcc1d3c  user-238290394  238290394 device-68c092a8512…" at bounding box center [496, 240] width 576 height 164
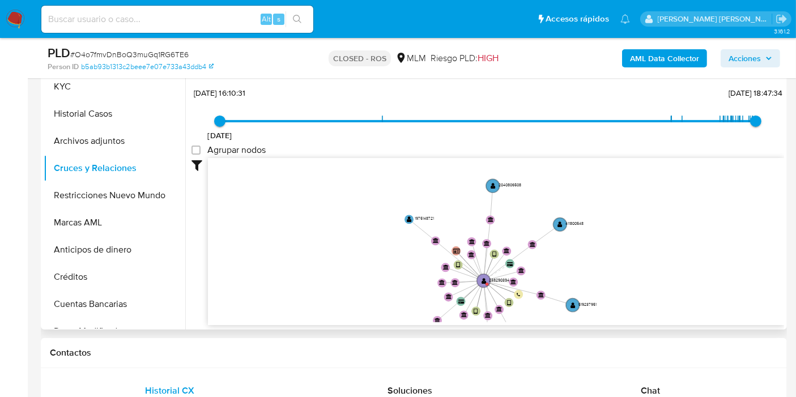
drag, startPoint x: 660, startPoint y: 240, endPoint x: 664, endPoint y: 282, distance: 41.6
click at [664, 282] on icon "device-67a40e2a854bb8a4ebcc1d3c  user-238290394  238290394 device-68c092a8512…" at bounding box center [496, 240] width 576 height 164
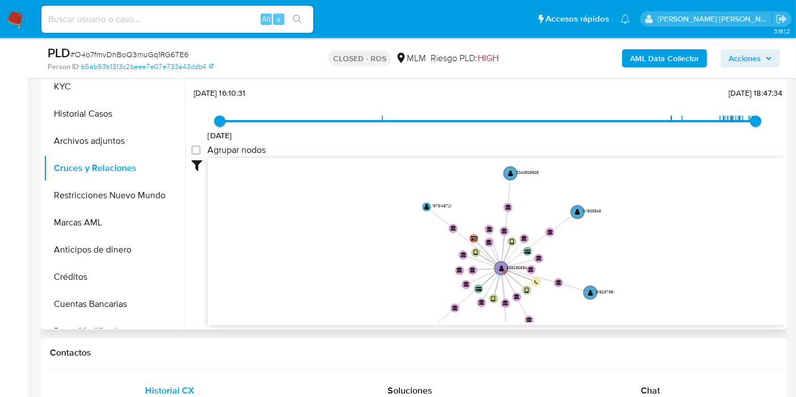
drag, startPoint x: 648, startPoint y: 275, endPoint x: 663, endPoint y: 222, distance: 55.4
click at [663, 222] on icon "device-67a40e2a854bb8a4ebcc1d3c  user-238290394  238290394 device-68c092a8512…" at bounding box center [496, 240] width 576 height 164
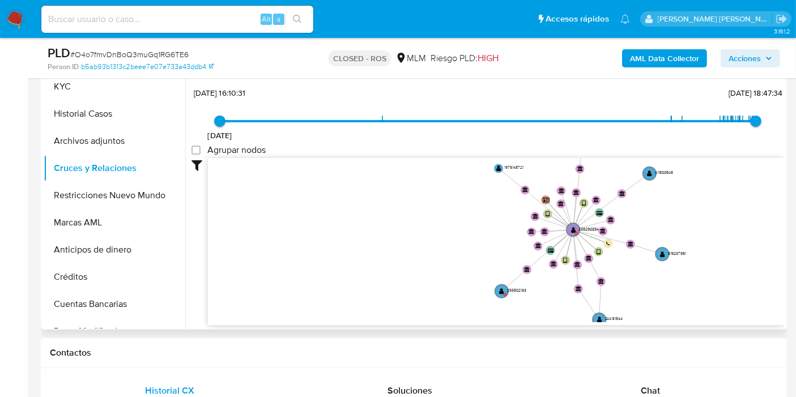
drag, startPoint x: 612, startPoint y: 247, endPoint x: 675, endPoint y: 220, distance: 68.3
click at [675, 220] on icon "device-67a40e2a854bb8a4ebcc1d3c  user-238290394  238290394 device-68c092a8512…" at bounding box center [496, 240] width 576 height 164
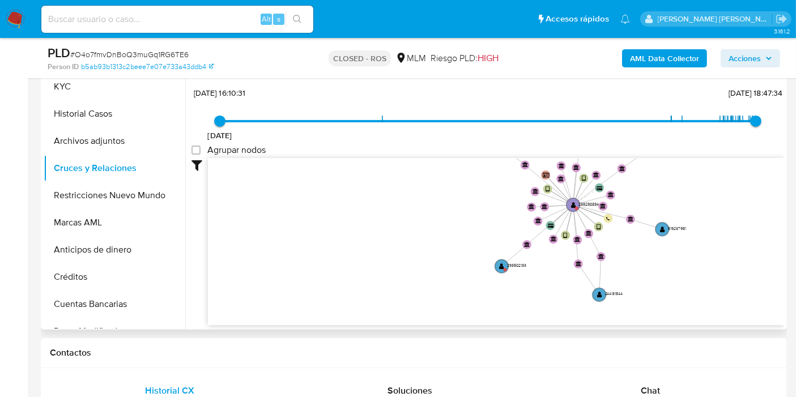
drag, startPoint x: 707, startPoint y: 283, endPoint x: 707, endPoint y: 257, distance: 25.5
click at [707, 257] on icon "device-67a40e2a854bb8a4ebcc1d3c  user-238290394  238290394 device-68c092a8512…" at bounding box center [496, 240] width 576 height 164
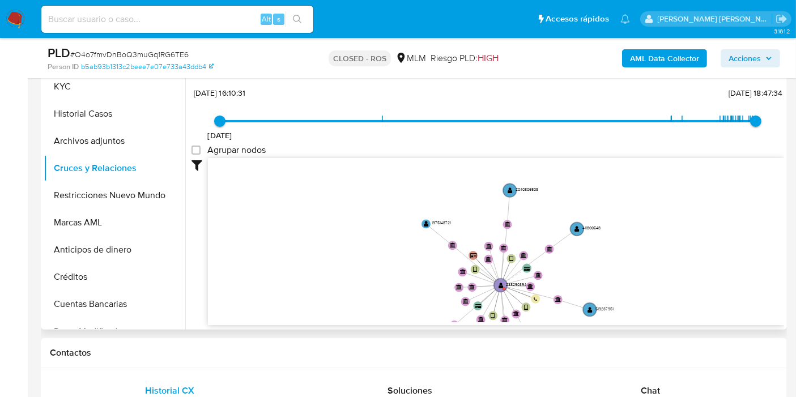
drag, startPoint x: 698, startPoint y: 197, endPoint x: 625, endPoint y: 278, distance: 108.3
click at [625, 278] on icon "device-67a40e2a854bb8a4ebcc1d3c  user-238290394  238290394 device-68c092a8512…" at bounding box center [496, 240] width 576 height 164
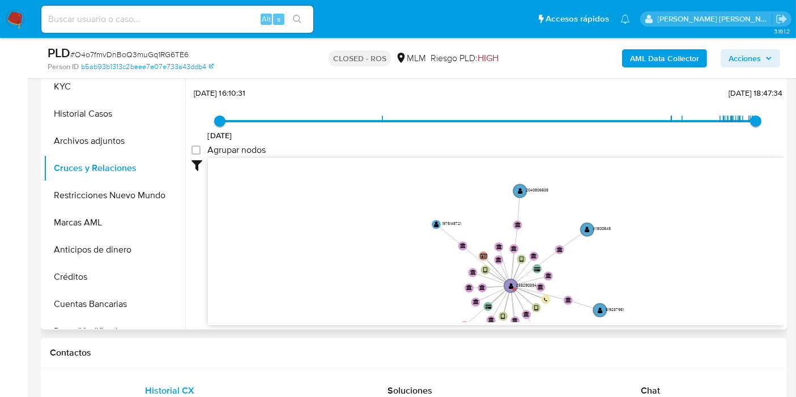
drag, startPoint x: 639, startPoint y: 295, endPoint x: 649, endPoint y: 296, distance: 10.2
click at [649, 296] on icon "device-67a40e2a854bb8a4ebcc1d3c  user-238290394  238290394 device-68c092a8512…" at bounding box center [496, 240] width 576 height 164
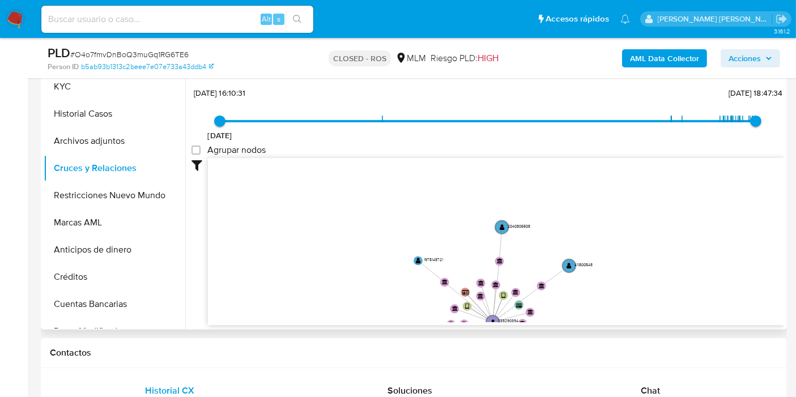
drag, startPoint x: 325, startPoint y: 196, endPoint x: 307, endPoint y: 232, distance: 40.3
click at [307, 232] on icon "device-67a40e2a854bb8a4ebcc1d3c  user-238290394  238290394 device-68c092a8512…" at bounding box center [496, 240] width 576 height 164
